Goal: Register for event/course: Sign up to attend an event or enroll in a course

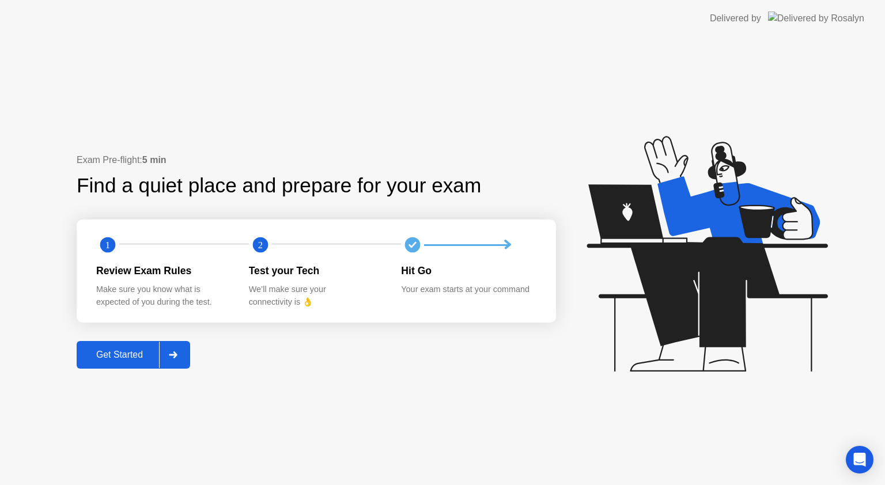
click at [177, 354] on icon at bounding box center [173, 354] width 8 height 7
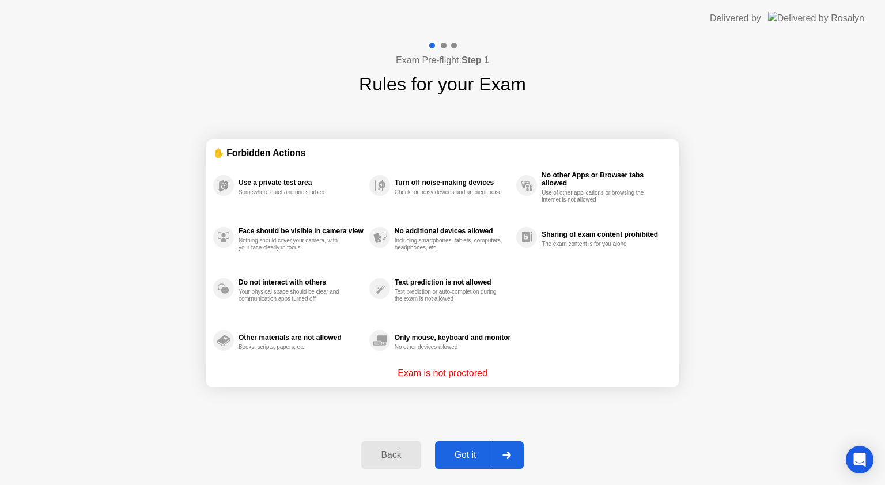
click at [499, 461] on div at bounding box center [507, 455] width 28 height 27
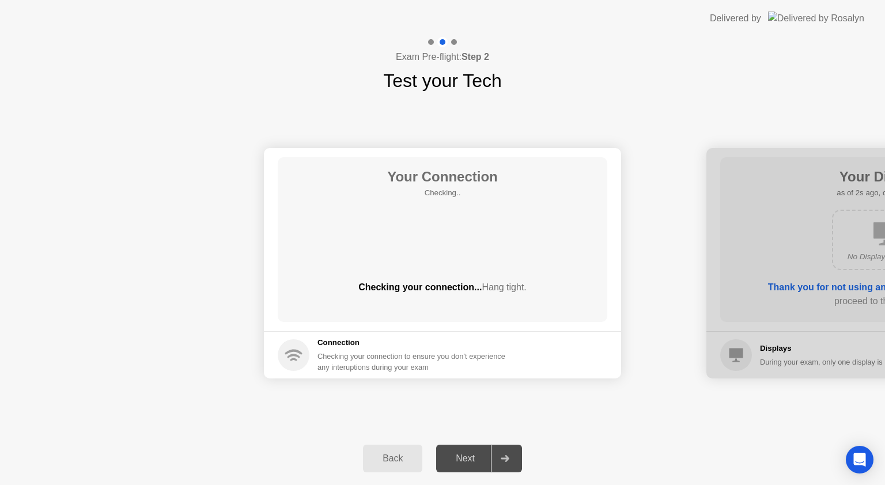
click at [493, 453] on div at bounding box center [505, 458] width 28 height 27
click at [500, 456] on div at bounding box center [505, 458] width 28 height 27
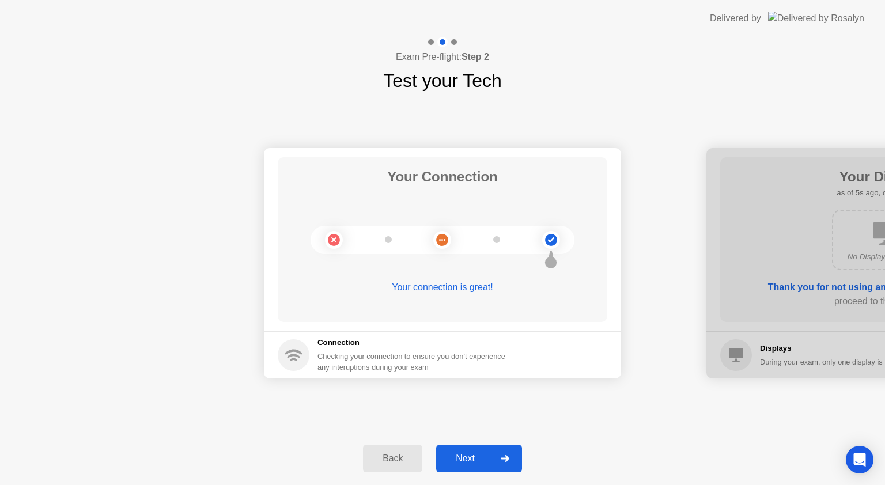
click at [514, 459] on div at bounding box center [505, 458] width 28 height 27
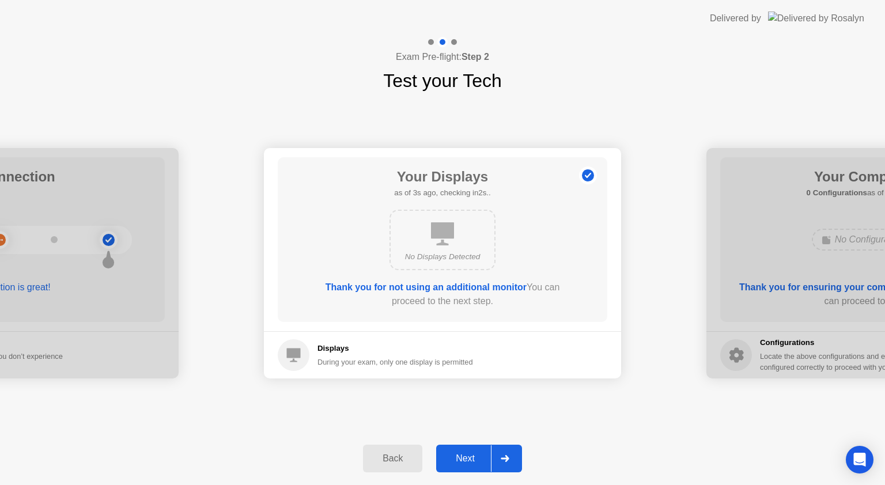
click at [505, 459] on icon at bounding box center [505, 458] width 8 height 7
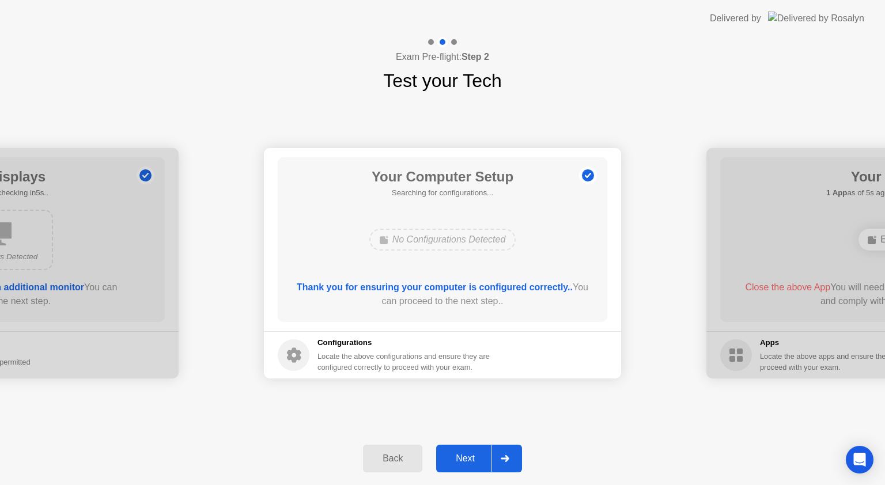
click at [505, 459] on icon at bounding box center [505, 458] width 8 height 7
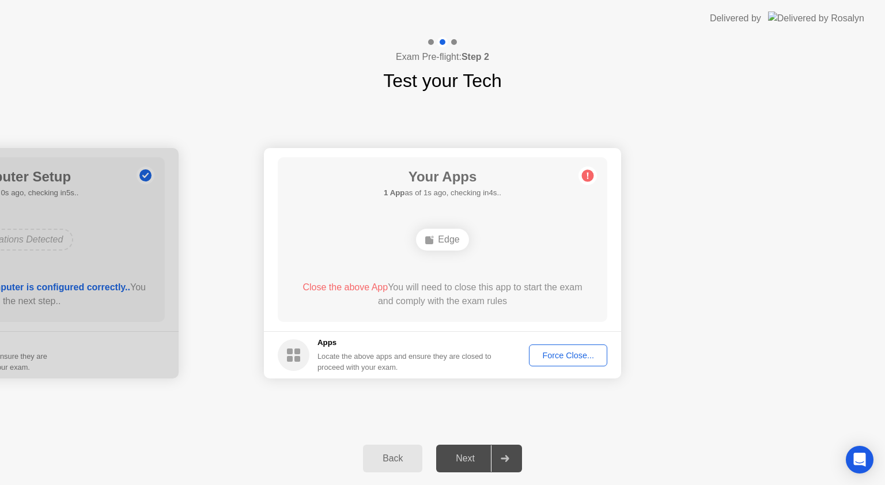
click at [498, 460] on div at bounding box center [505, 458] width 28 height 27
click at [494, 452] on div at bounding box center [505, 458] width 28 height 27
click at [501, 459] on icon at bounding box center [505, 458] width 9 height 7
click at [569, 352] on div "Force Close..." at bounding box center [568, 355] width 70 height 9
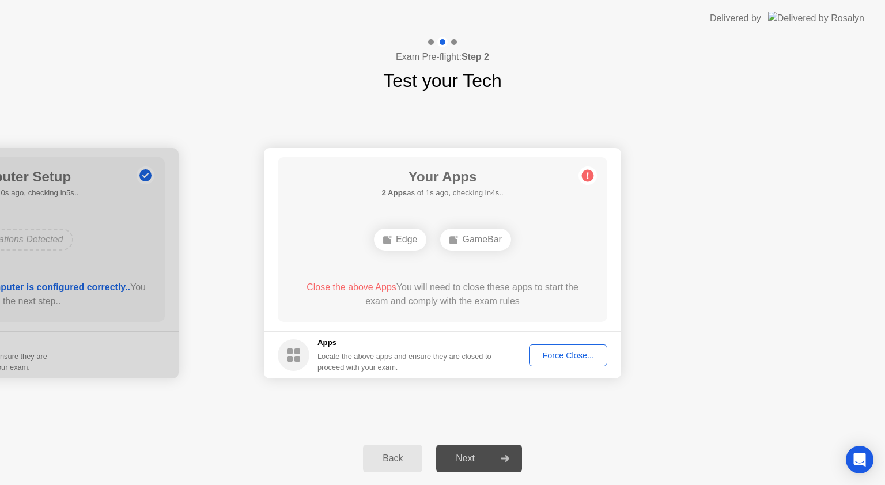
click at [564, 358] on div "Force Close..." at bounding box center [568, 355] width 70 height 9
click at [572, 351] on div "Force Close..." at bounding box center [568, 355] width 70 height 9
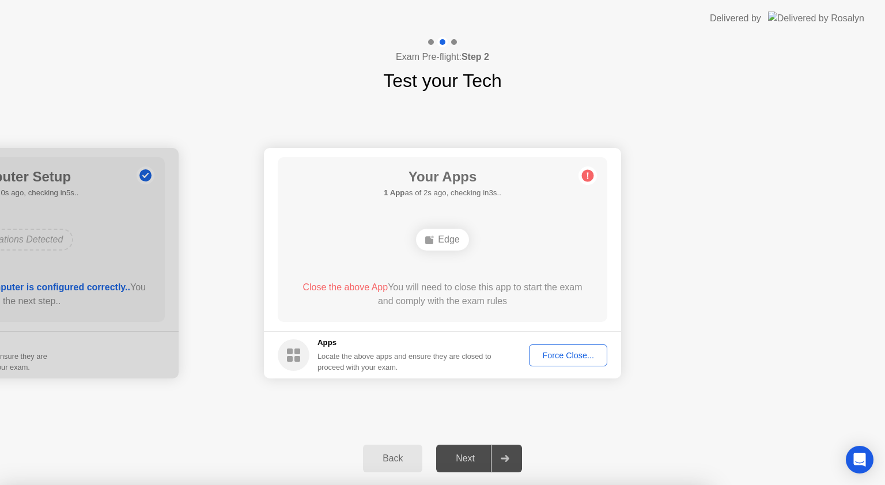
click at [552, 348] on button "Force Close..." at bounding box center [568, 356] width 78 height 22
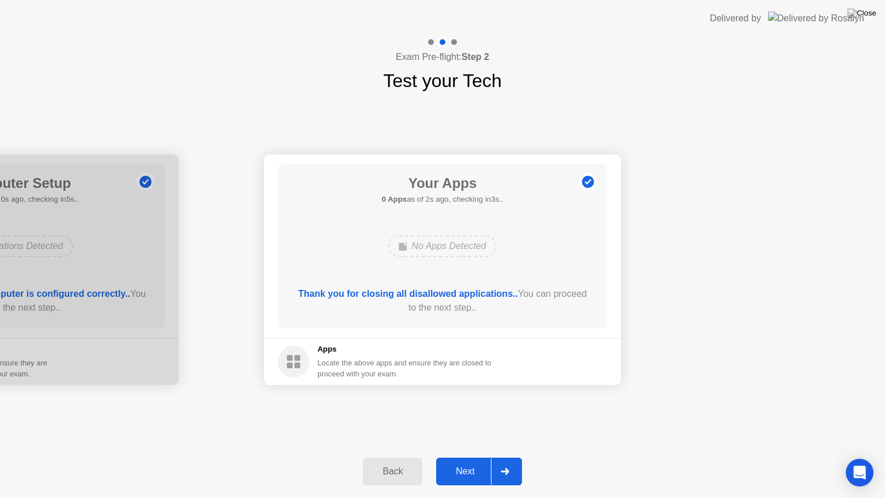
click at [501, 467] on div at bounding box center [505, 471] width 28 height 27
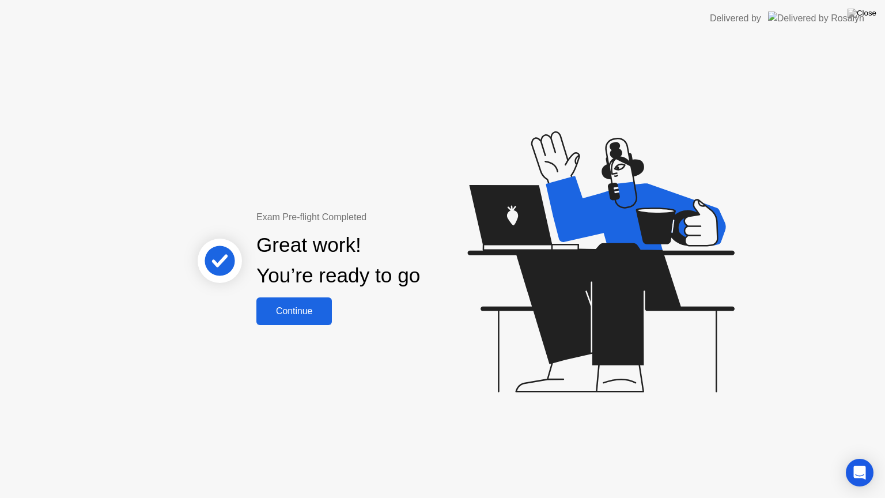
click at [306, 314] on div "Continue" at bounding box center [294, 311] width 69 height 10
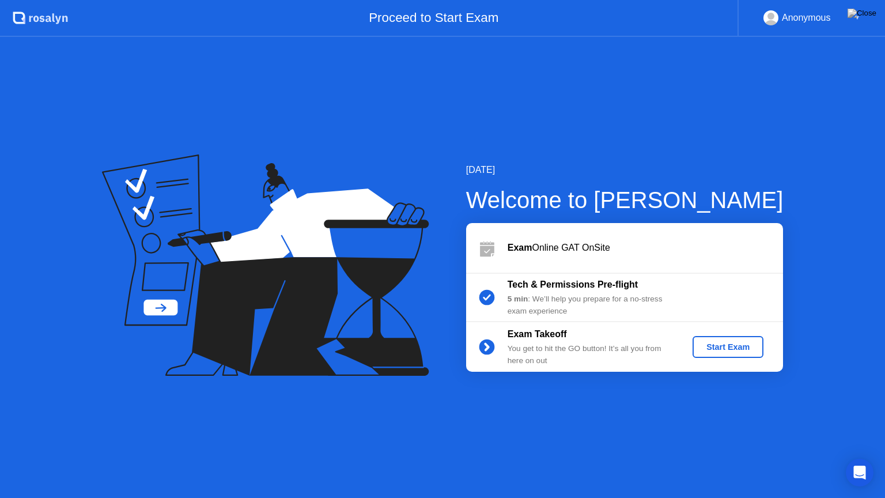
click at [746, 346] on div "Start Exam" at bounding box center [728, 346] width 62 height 9
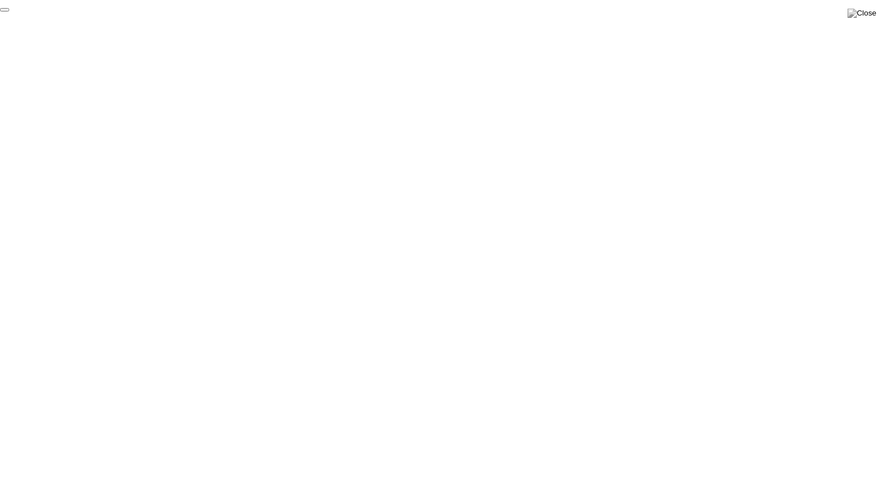
click div "End Proctoring Session"
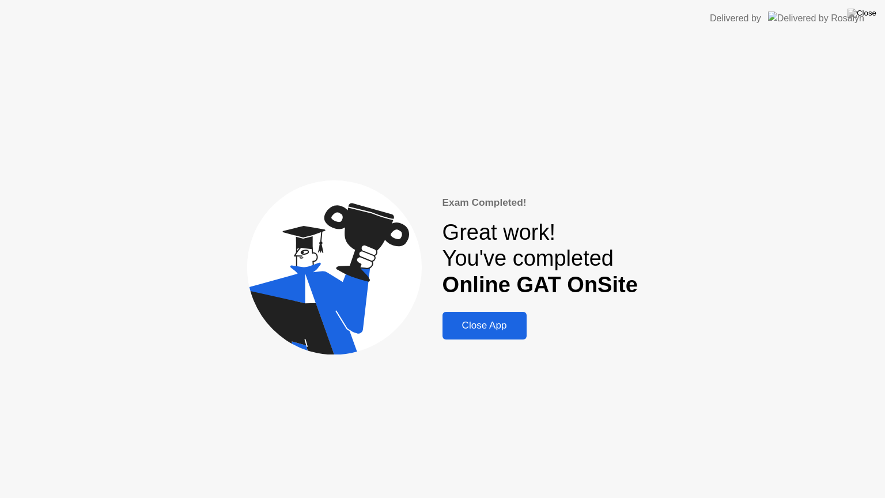
click at [479, 328] on div "Close App" at bounding box center [484, 326] width 77 height 12
